Goal: Complete application form

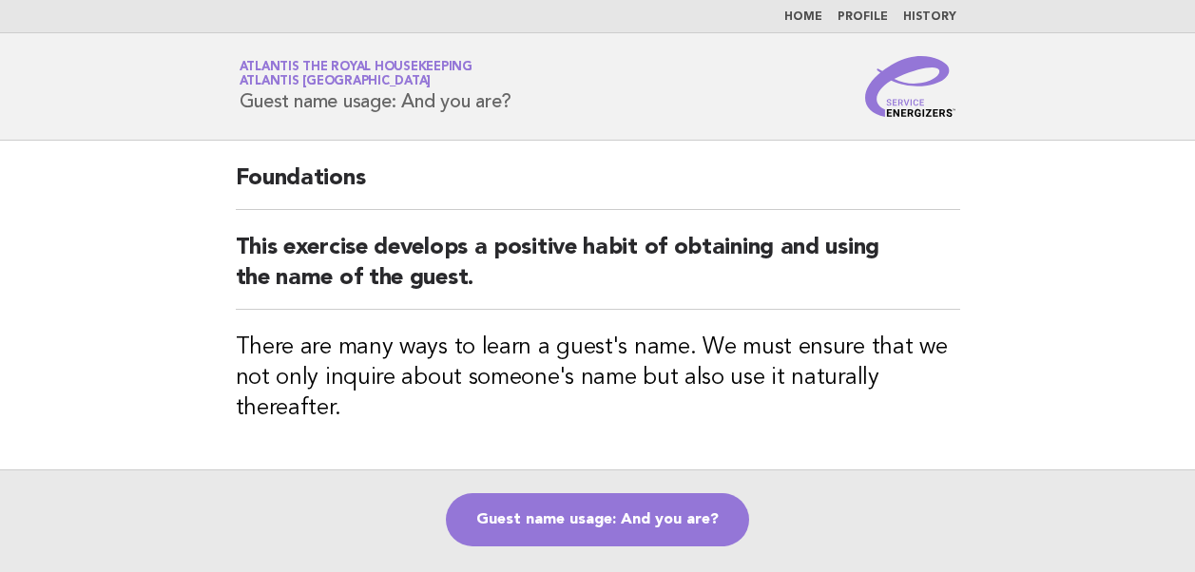
scroll to position [94, 0]
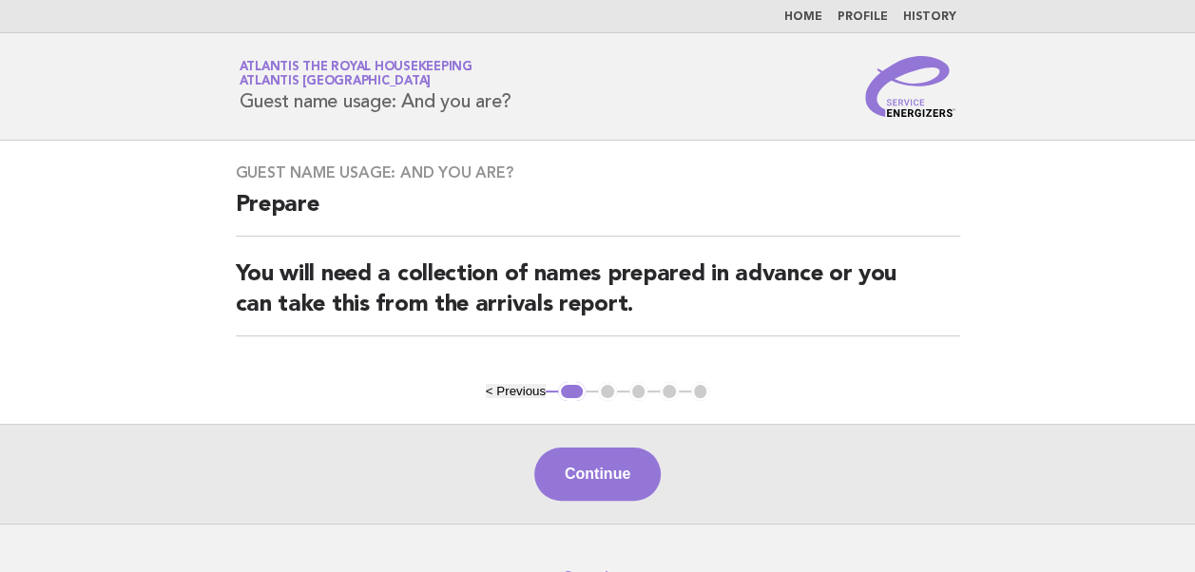
click at [515, 390] on button "< Previous" at bounding box center [516, 391] width 60 height 14
click at [582, 472] on button "Continue" at bounding box center [597, 474] width 126 height 53
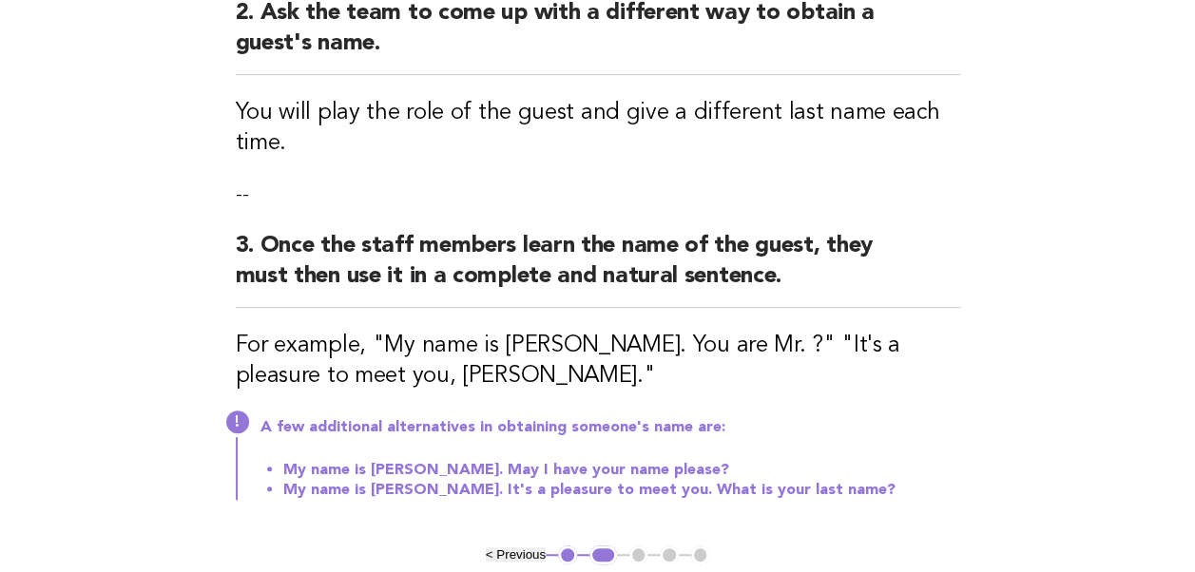
scroll to position [475, 0]
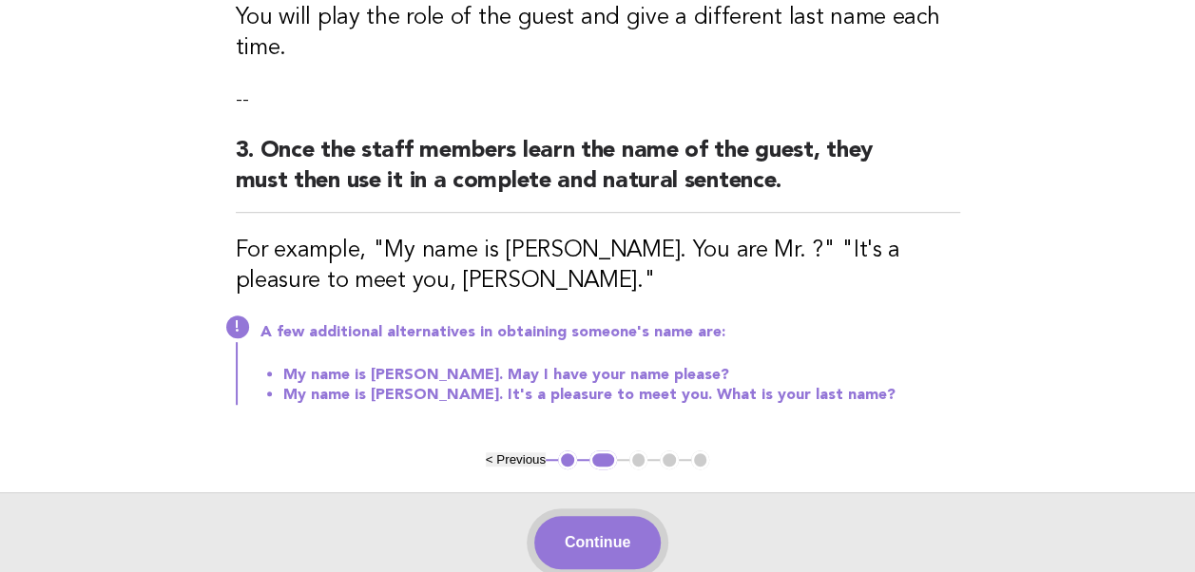
click at [613, 549] on button "Continue" at bounding box center [597, 542] width 126 height 53
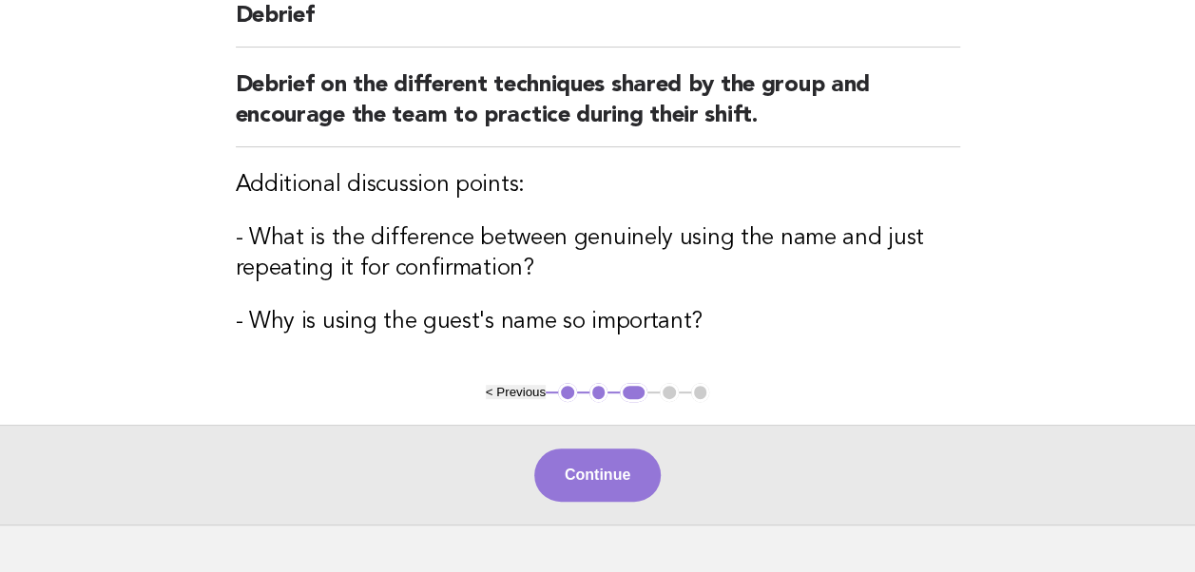
scroll to position [190, 0]
click at [604, 478] on button "Continue" at bounding box center [597, 474] width 126 height 53
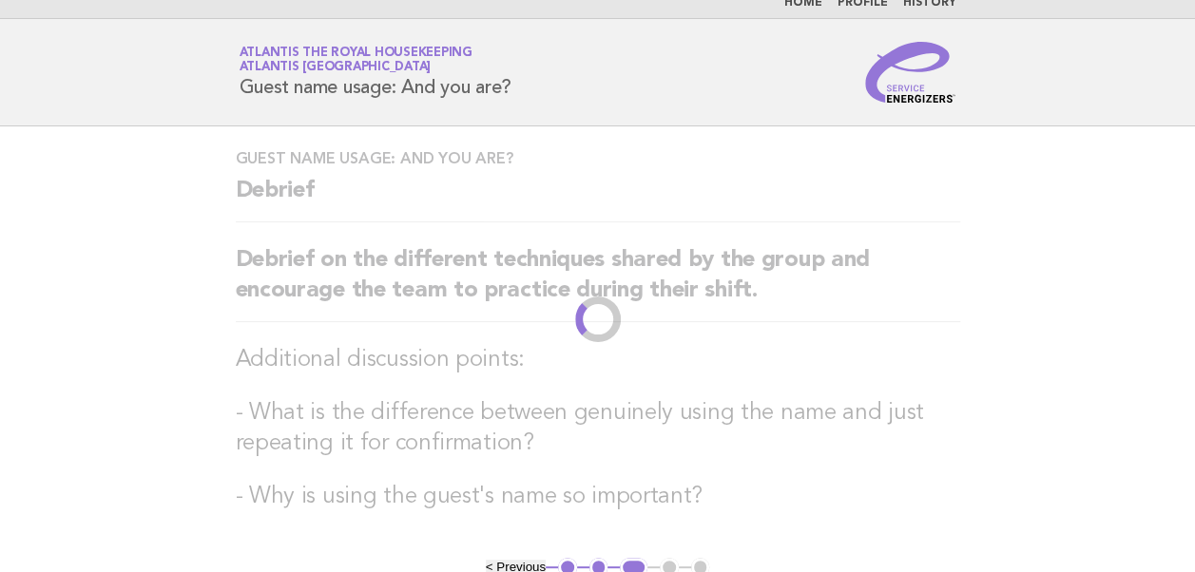
scroll to position [0, 0]
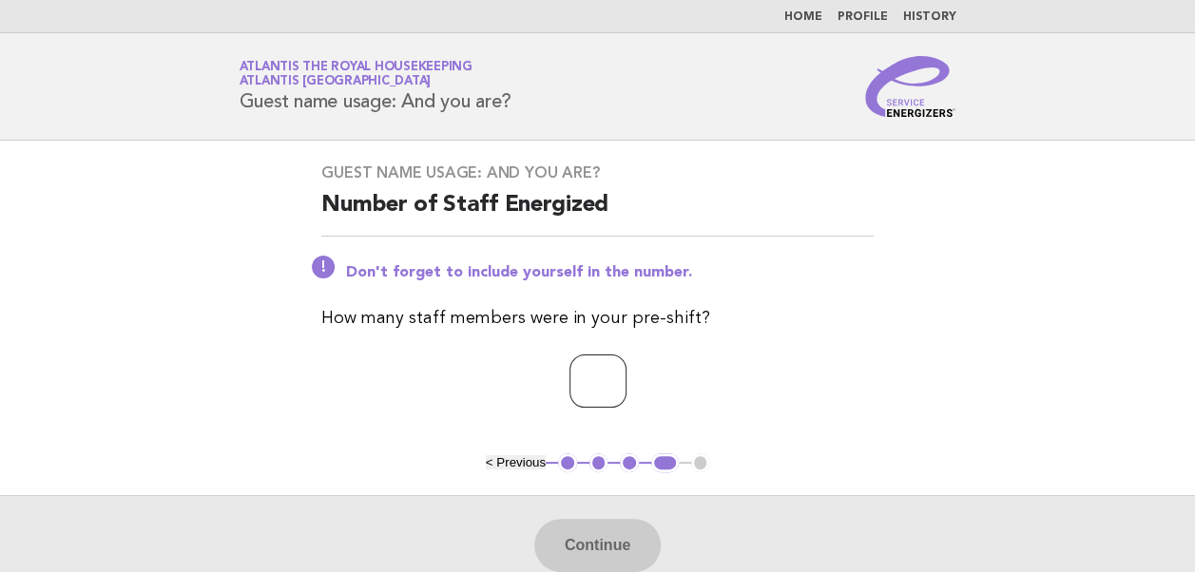
click at [589, 391] on input "number" at bounding box center [597, 381] width 57 height 53
type input "*"
click at [599, 544] on button "Continue" at bounding box center [597, 545] width 126 height 53
